Goal: Information Seeking & Learning: Check status

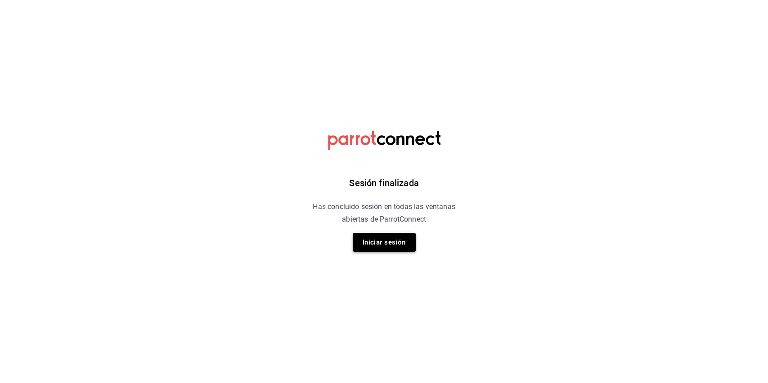
click at [385, 239] on button "Iniciar sesión" at bounding box center [384, 242] width 63 height 19
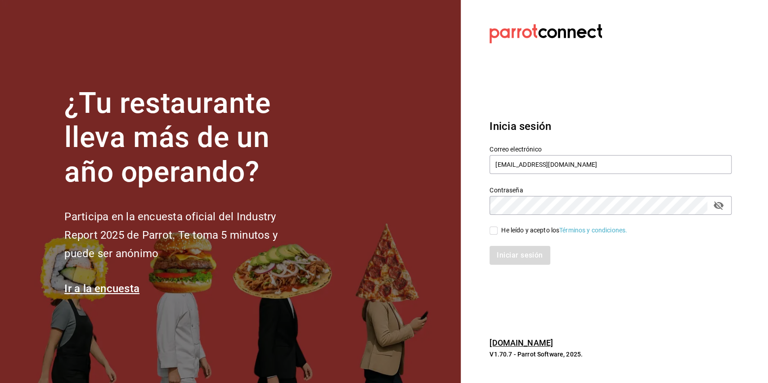
click at [489, 236] on div "Iniciar sesión" at bounding box center [605, 250] width 253 height 30
click at [498, 235] on span "He leído y acepto los Términos y condiciones." at bounding box center [562, 230] width 130 height 9
click at [497, 235] on input "He leído y acepto los Términos y condiciones." at bounding box center [493, 231] width 8 height 8
checkbox input "true"
click at [507, 251] on button "Iniciar sesión" at bounding box center [519, 255] width 61 height 19
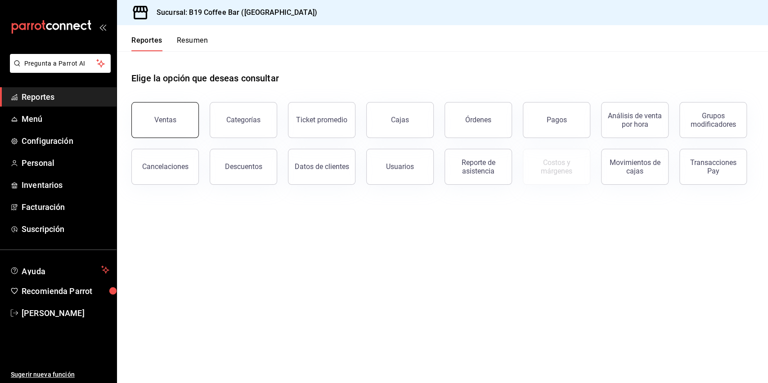
click at [165, 111] on button "Ventas" at bounding box center [164, 120] width 67 height 36
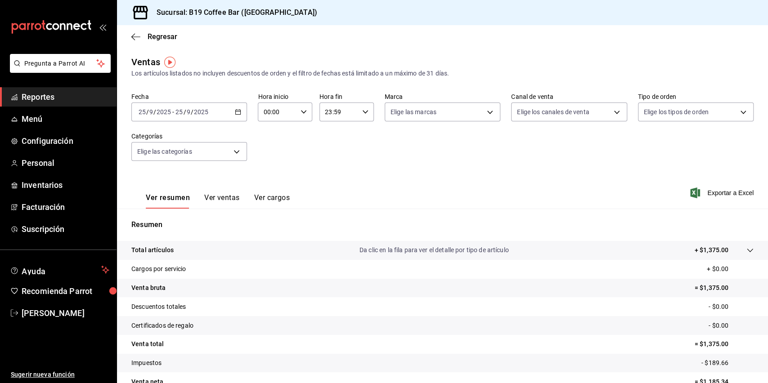
click at [229, 200] on button "Ver ventas" at bounding box center [222, 200] width 36 height 15
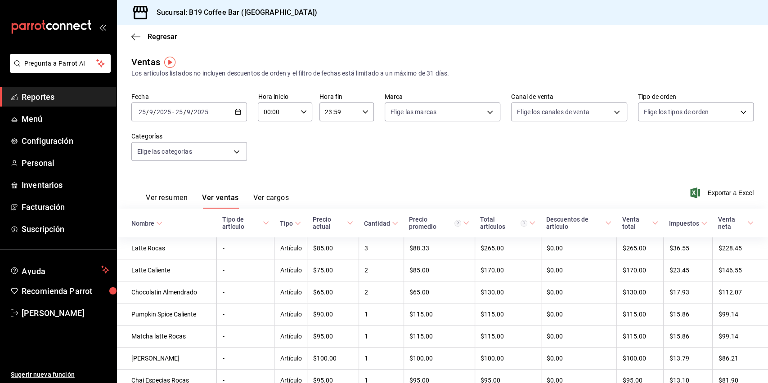
click at [163, 193] on div "Ver resumen Ver ventas Ver cargos" at bounding box center [209, 196] width 157 height 26
click at [163, 205] on button "Ver resumen" at bounding box center [167, 200] width 42 height 15
